Goal: Find specific page/section: Find specific page/section

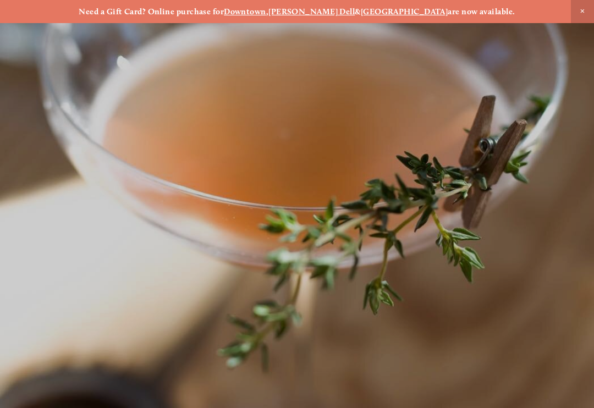
scroll to position [-1, 0]
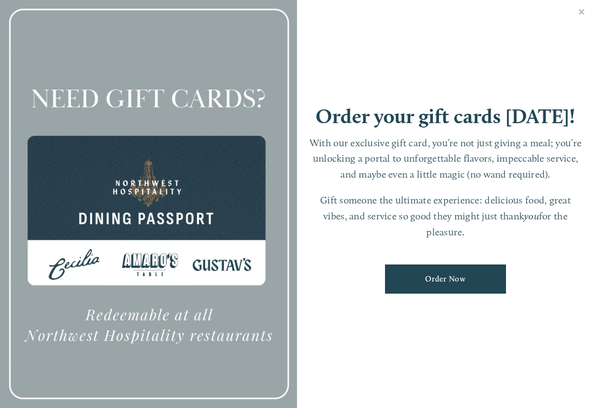
click at [576, 18] on link "Close" at bounding box center [581, 13] width 21 height 31
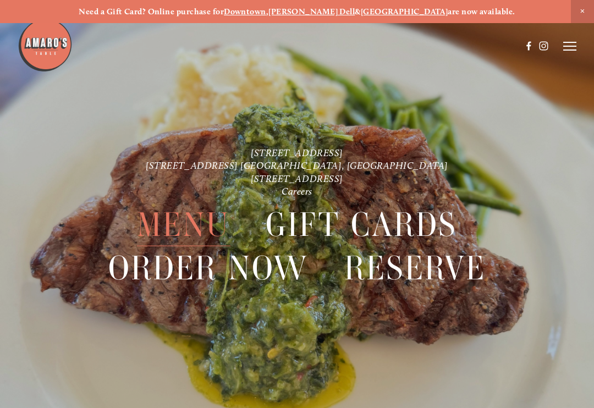
click at [197, 222] on span "Menu" at bounding box center [183, 225] width 93 height 43
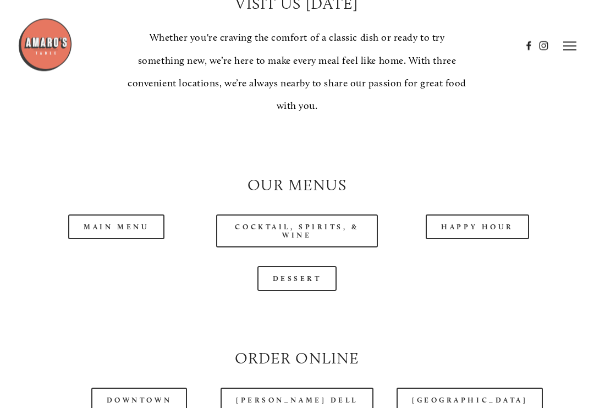
scroll to position [822, 0]
click at [112, 224] on link "Main Menu" at bounding box center [116, 227] width 96 height 25
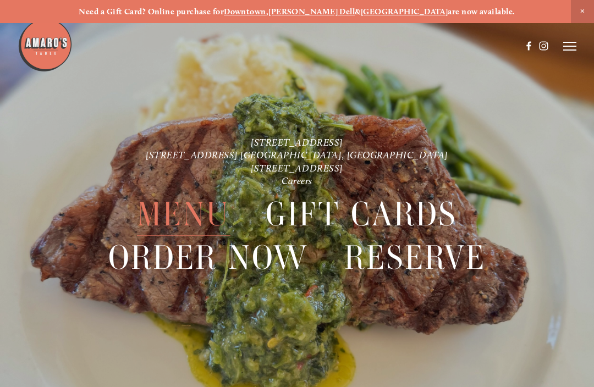
click at [205, 217] on span "Menu" at bounding box center [183, 214] width 93 height 43
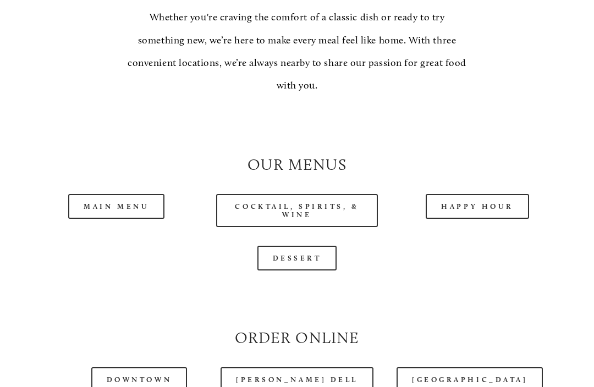
scroll to position [837, 0]
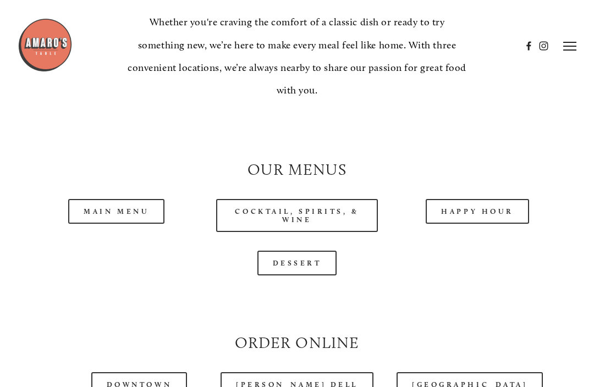
click at [134, 200] on link "Main Menu" at bounding box center [116, 211] width 96 height 25
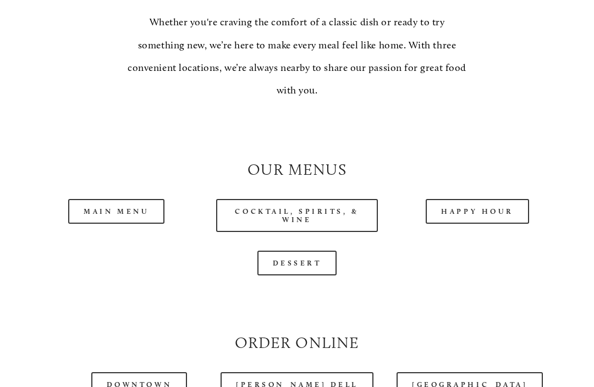
scroll to position [855, 0]
